Goal: Information Seeking & Learning: Learn about a topic

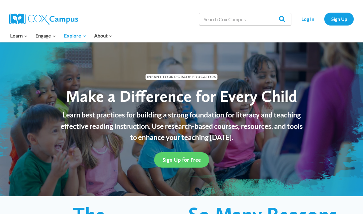
click at [338, 18] on link "Sign Up" at bounding box center [338, 19] width 29 height 13
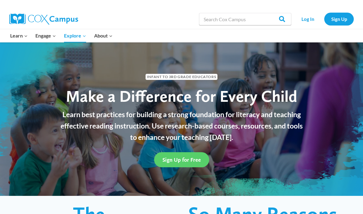
click at [310, 20] on link "Log In" at bounding box center [307, 19] width 27 height 13
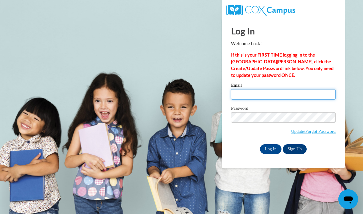
click at [292, 96] on input "Email" at bounding box center [283, 94] width 104 height 10
type input "angiejimenacristancho@gmail.com"
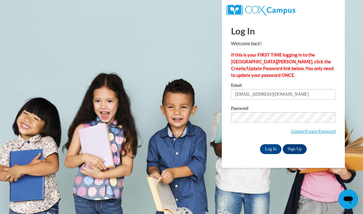
click at [273, 149] on input "Log In" at bounding box center [271, 149] width 22 height 10
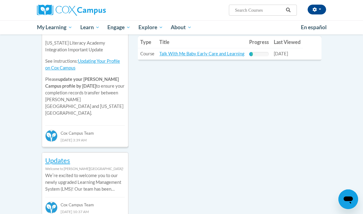
scroll to position [176, 0]
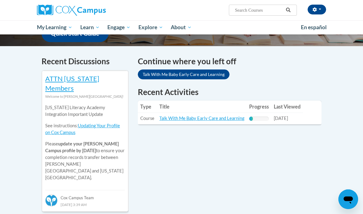
click at [210, 116] on link "Talk With Me Baby Early Care and Learning" at bounding box center [201, 118] width 85 height 5
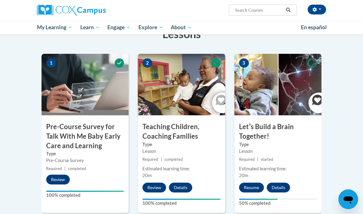
scroll to position [119, 0]
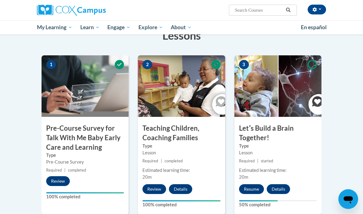
click at [253, 184] on button "Resume" at bounding box center [251, 189] width 25 height 10
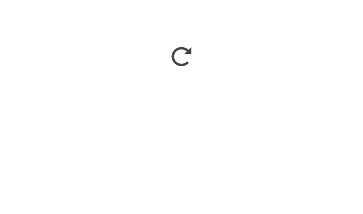
scroll to position [176, 0]
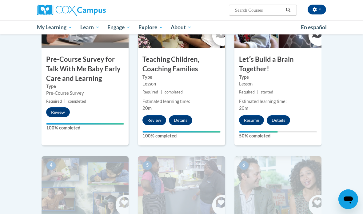
scroll to position [190, 0]
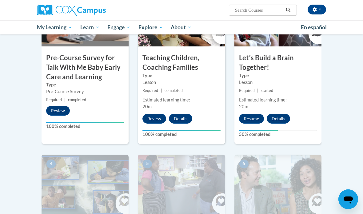
click at [250, 119] on button "Resume" at bounding box center [251, 119] width 25 height 10
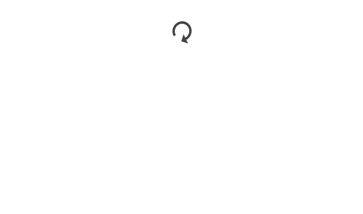
scroll to position [272, 0]
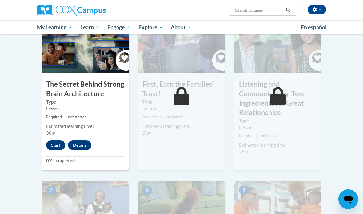
scroll to position [333, 0]
click at [57, 140] on button "Start" at bounding box center [55, 145] width 19 height 10
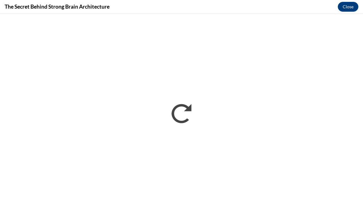
scroll to position [0, 0]
